Goal: Find specific page/section: Find specific page/section

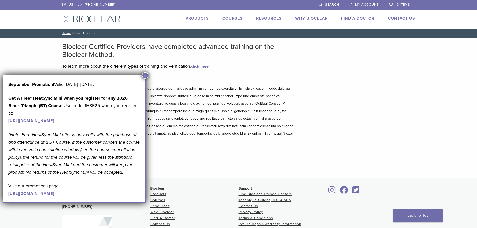
click at [145, 74] on button "×" at bounding box center [145, 75] width 7 height 7
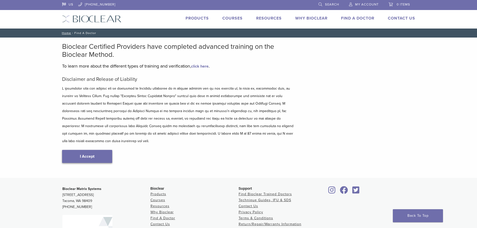
click at [94, 153] on link "I Accept" at bounding box center [87, 156] width 50 height 13
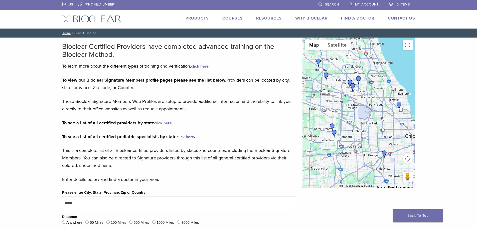
scroll to position [25, 0]
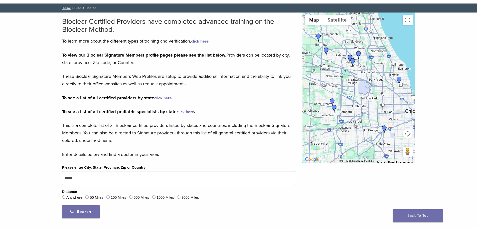
click at [82, 212] on span "Search" at bounding box center [80, 211] width 21 height 5
drag, startPoint x: 78, startPoint y: 210, endPoint x: 75, endPoint y: 204, distance: 6.6
click at [78, 210] on span "Search" at bounding box center [80, 211] width 21 height 5
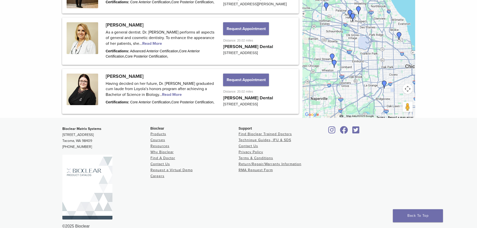
scroll to position [677, 0]
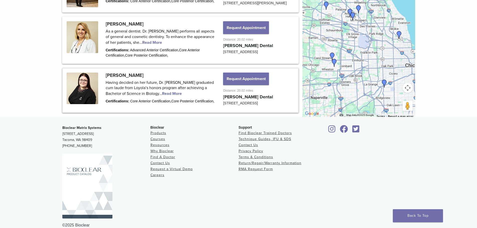
click at [146, 83] on link at bounding box center [180, 91] width 235 height 44
click at [154, 103] on link at bounding box center [180, 91] width 235 height 44
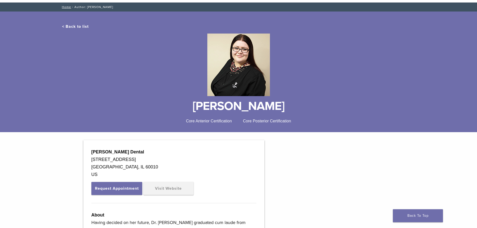
scroll to position [25, 0]
